Goal: Task Accomplishment & Management: Manage account settings

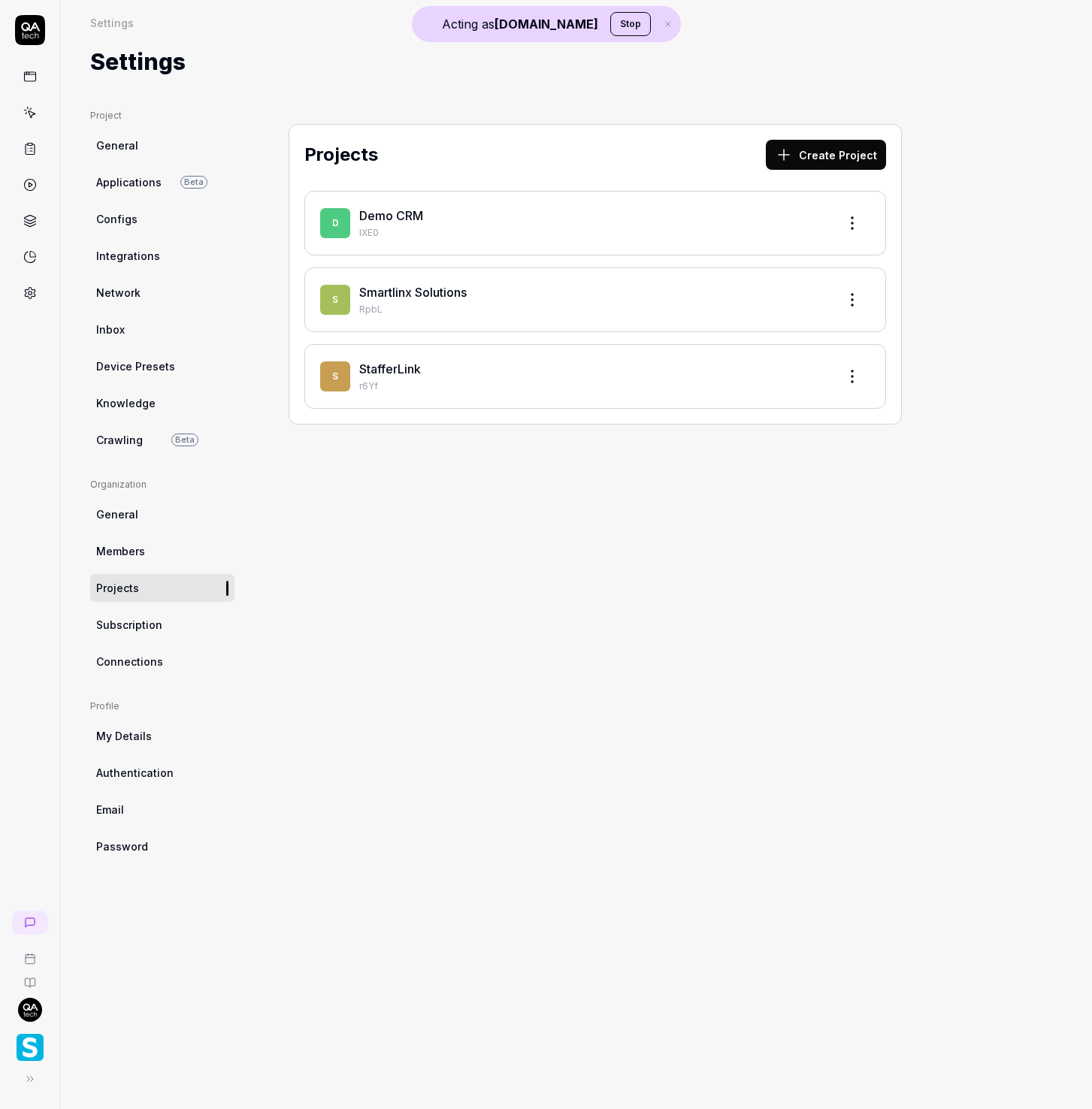
click at [24, 1017] on html "Acting as [DOMAIN_NAME] Stop Settings Settings Settings Project General Applica…" at bounding box center [546, 554] width 1092 height 1109
click at [64, 1045] on html "Acting as [DOMAIN_NAME] Stop Settings Settings Settings Project General Applica…" at bounding box center [546, 554] width 1092 height 1109
click at [43, 1049] on div "button" at bounding box center [30, 1047] width 47 height 33
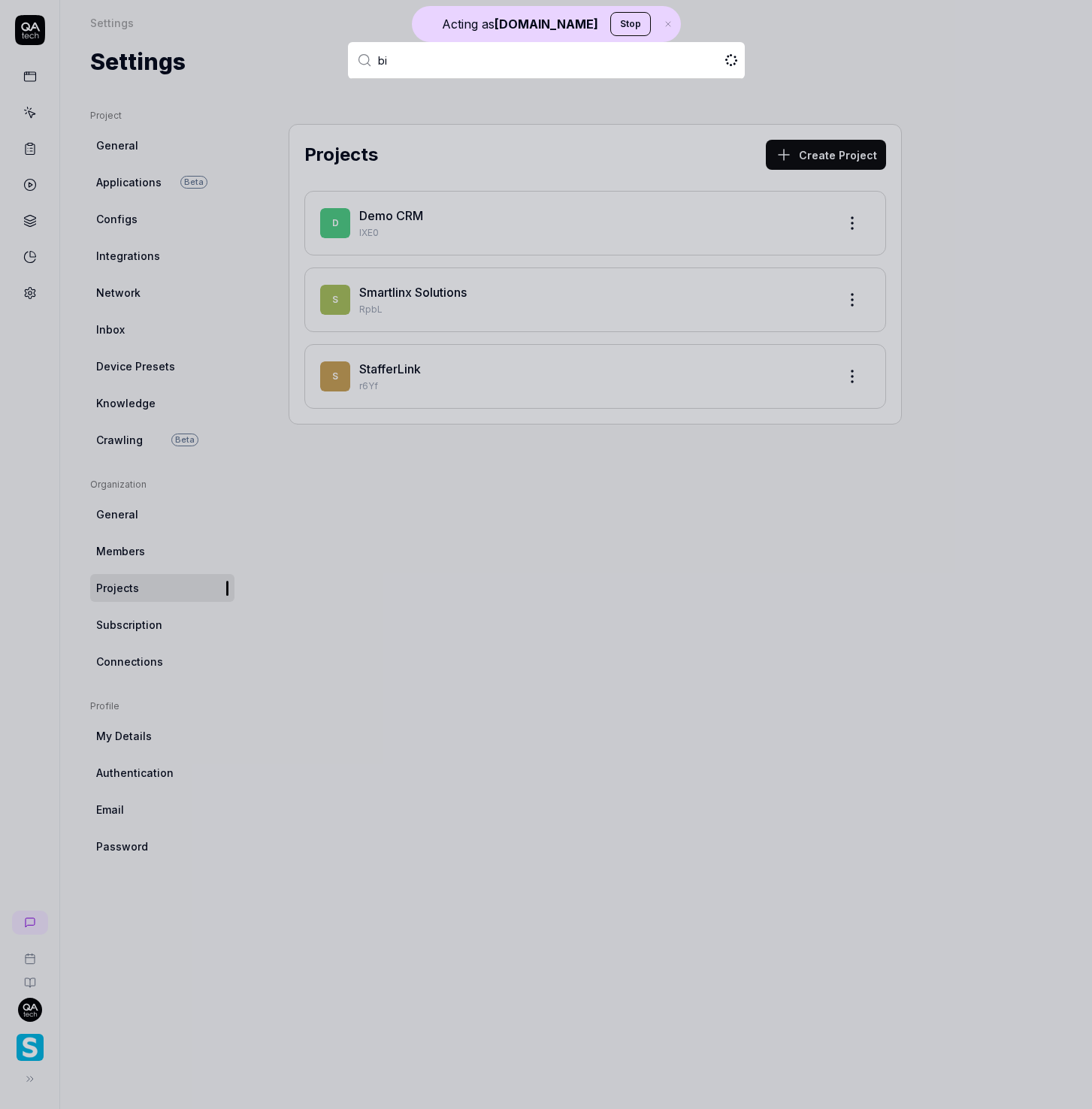
type input "bil"
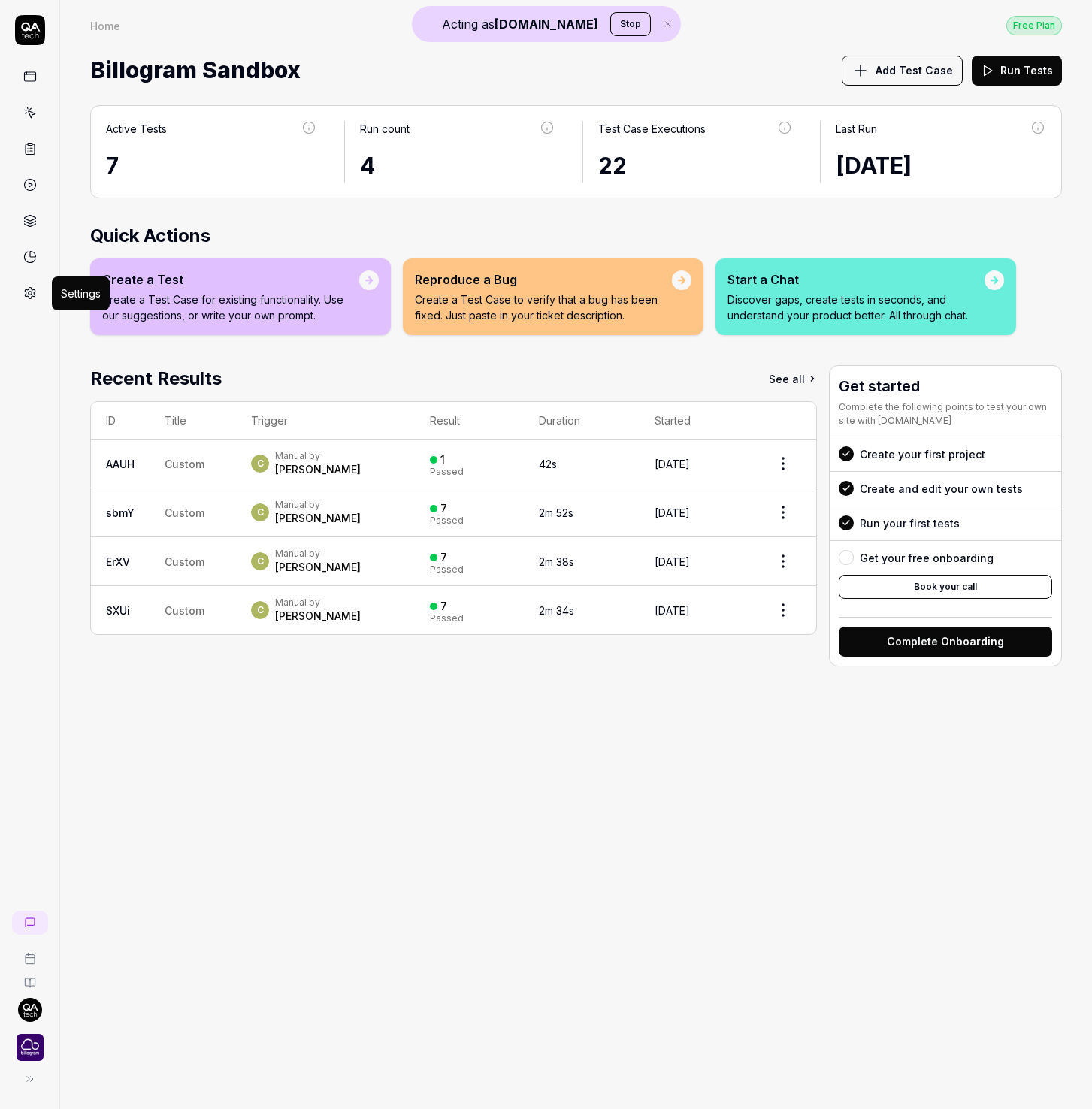
click at [24, 288] on icon at bounding box center [30, 293] width 14 height 14
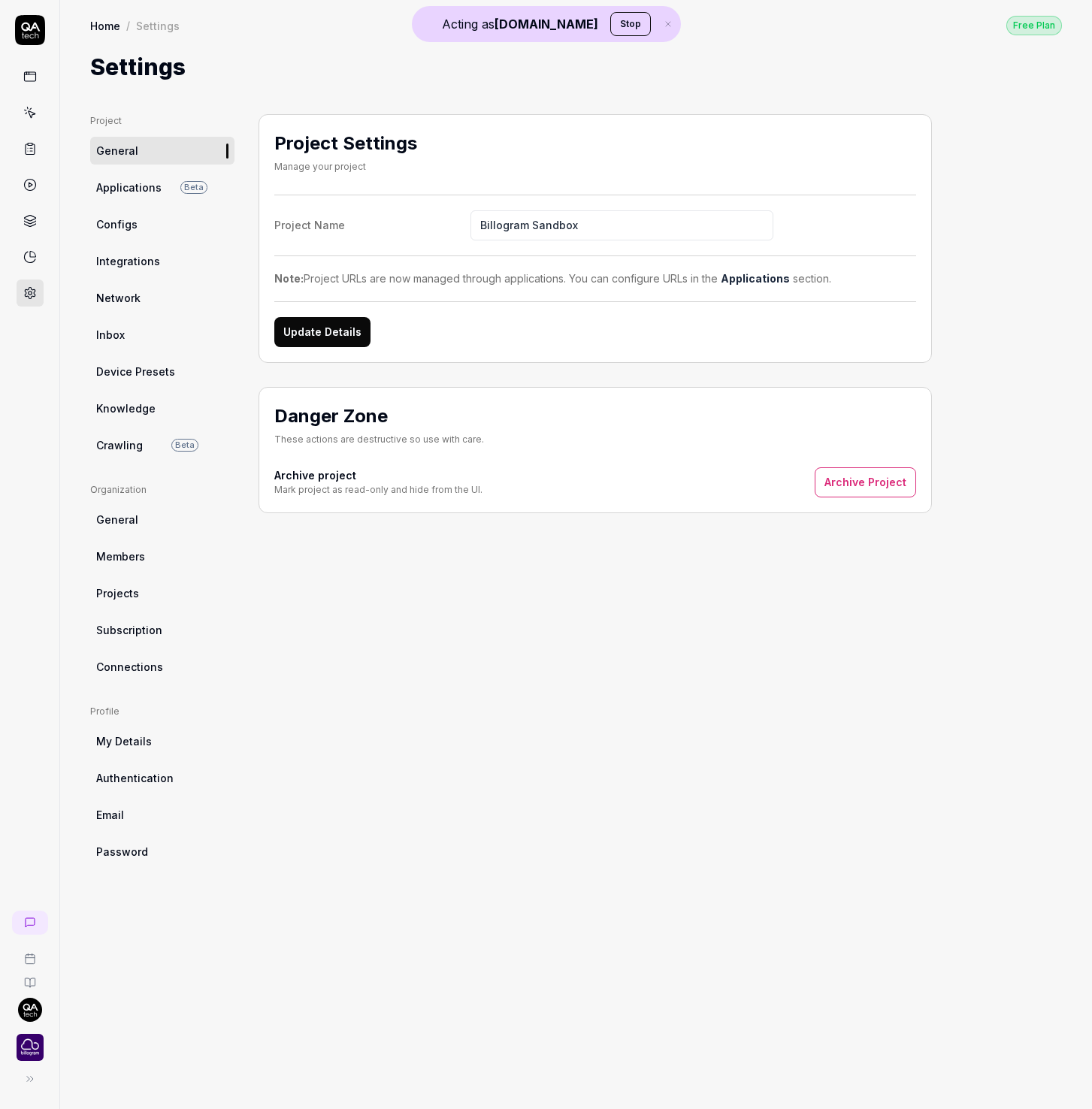
click at [1027, 30] on div "Free Plan" at bounding box center [1035, 25] width 56 height 19
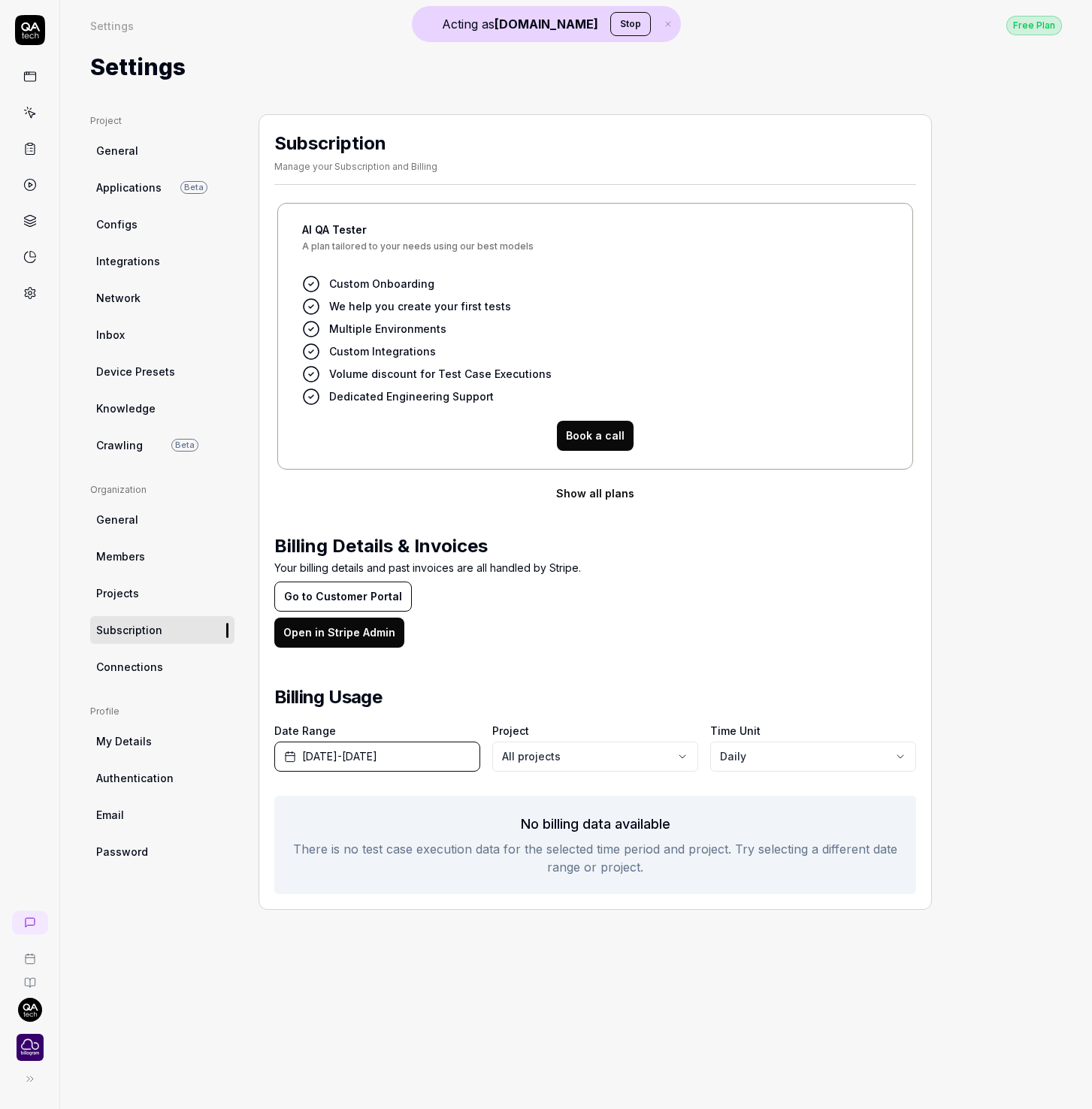
click at [632, 24] on div "Settings Free Plan" at bounding box center [576, 24] width 972 height 20
click at [637, 17] on div "Settings Free Plan" at bounding box center [576, 24] width 972 height 20
